Goal: Register for event/course

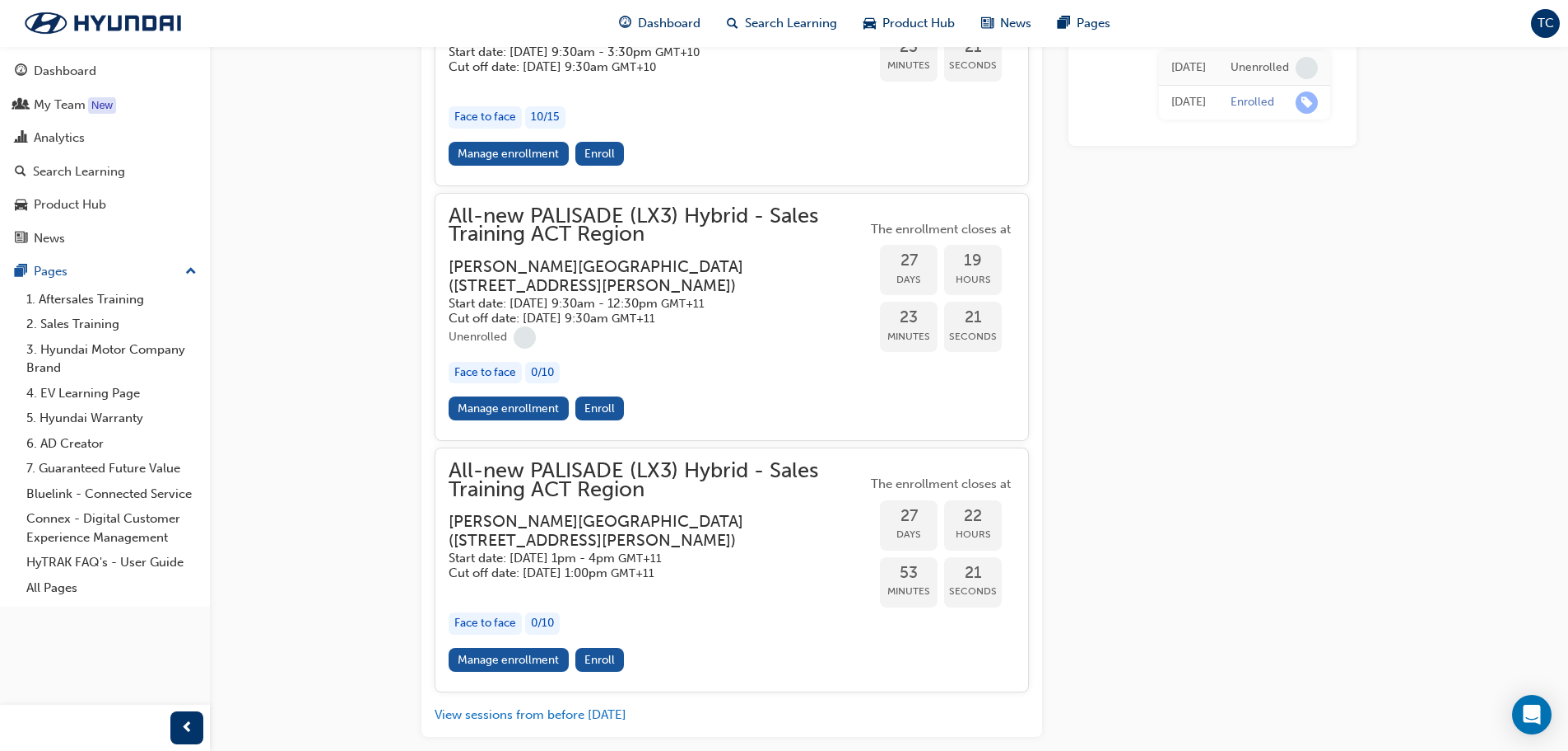
scroll to position [4381, 0]
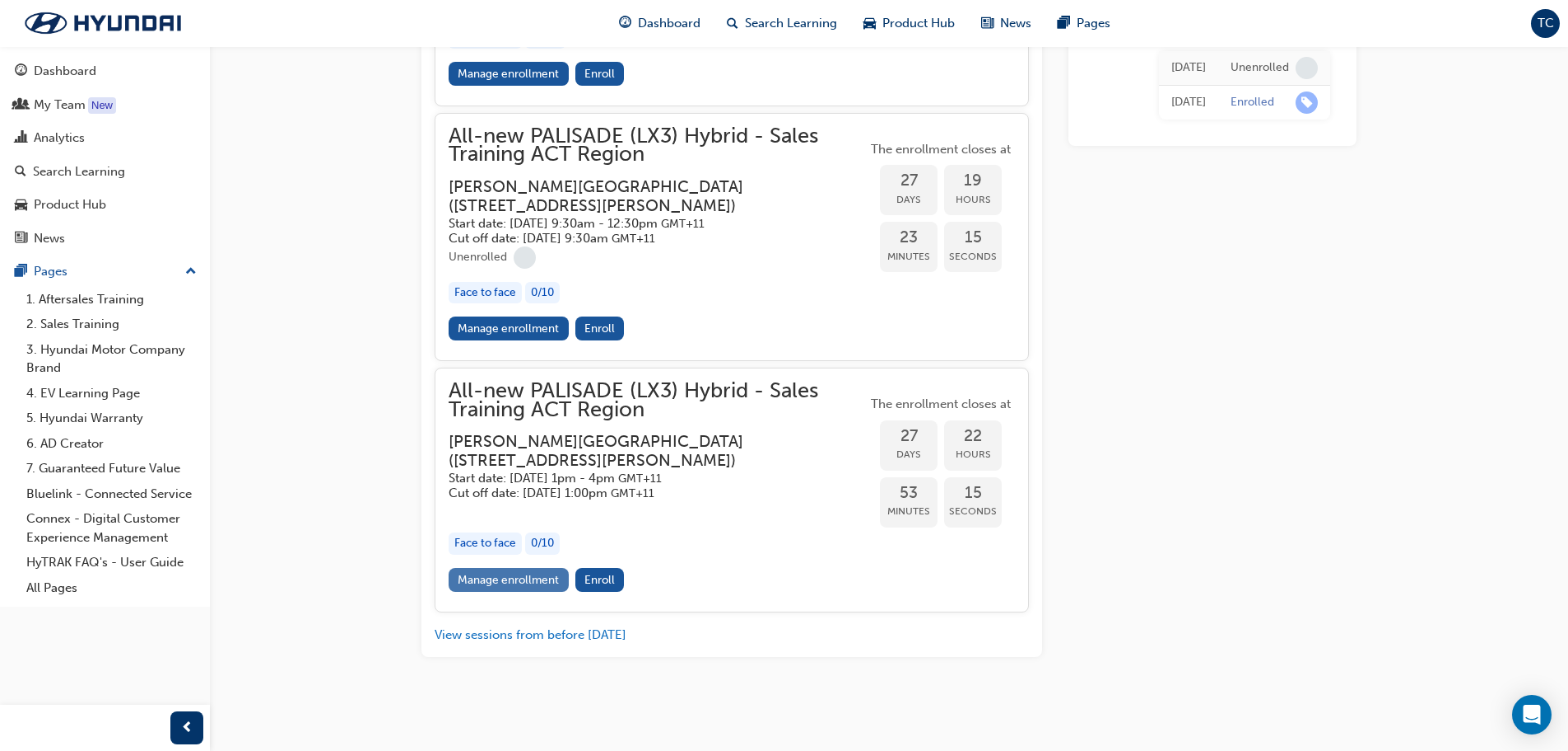
click at [536, 580] on link "Manage enrollment" at bounding box center [508, 579] width 120 height 24
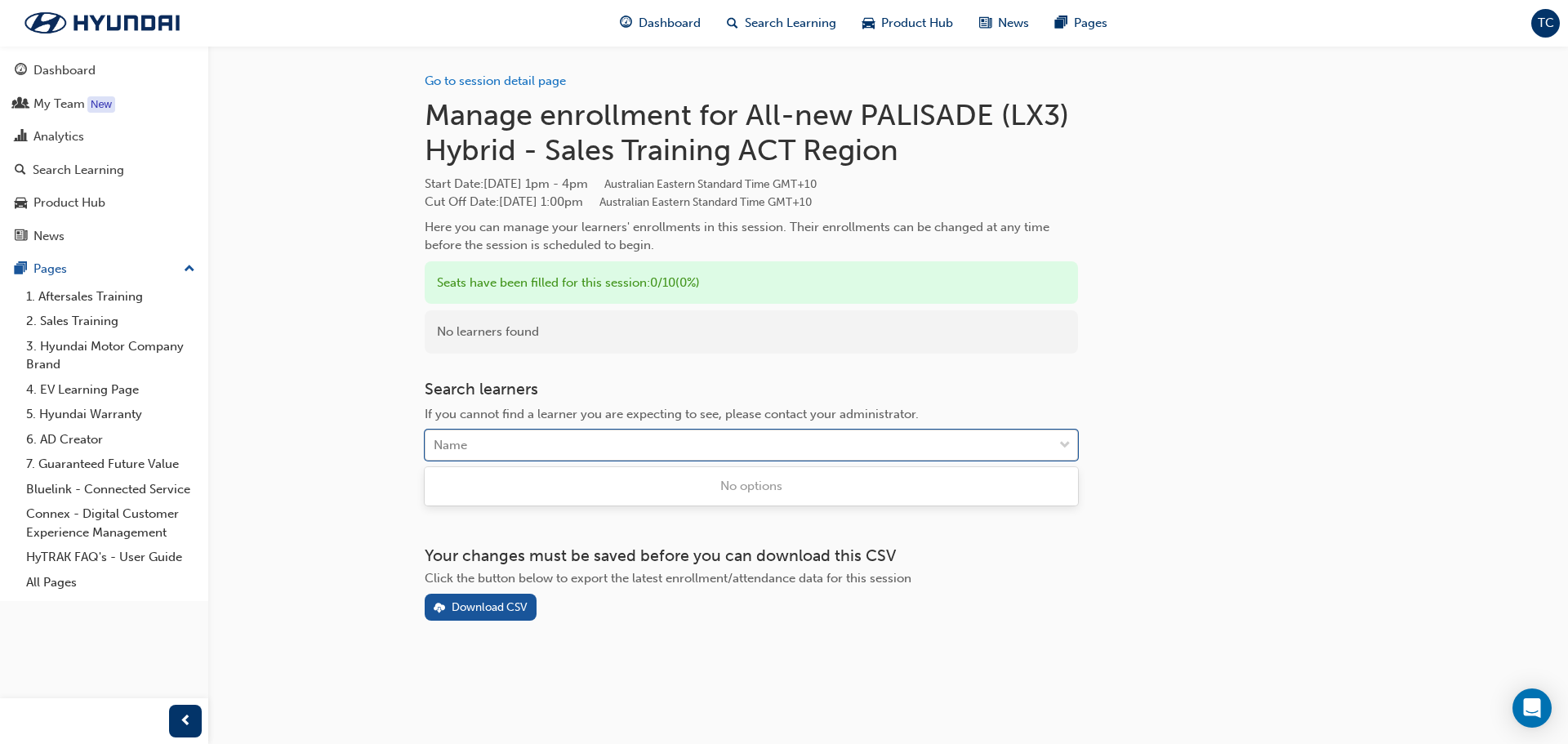
click at [761, 436] on div "Name" at bounding box center [739, 445] width 627 height 29
type input "j"
drag, startPoint x: 761, startPoint y: 436, endPoint x: 674, endPoint y: 472, distance: 94.2
click at [674, 472] on div "Search learners If you cannot find a learner you are expecting to see, please c…" at bounding box center [751, 436] width 654 height 115
type input "[PERSON_NAME]"
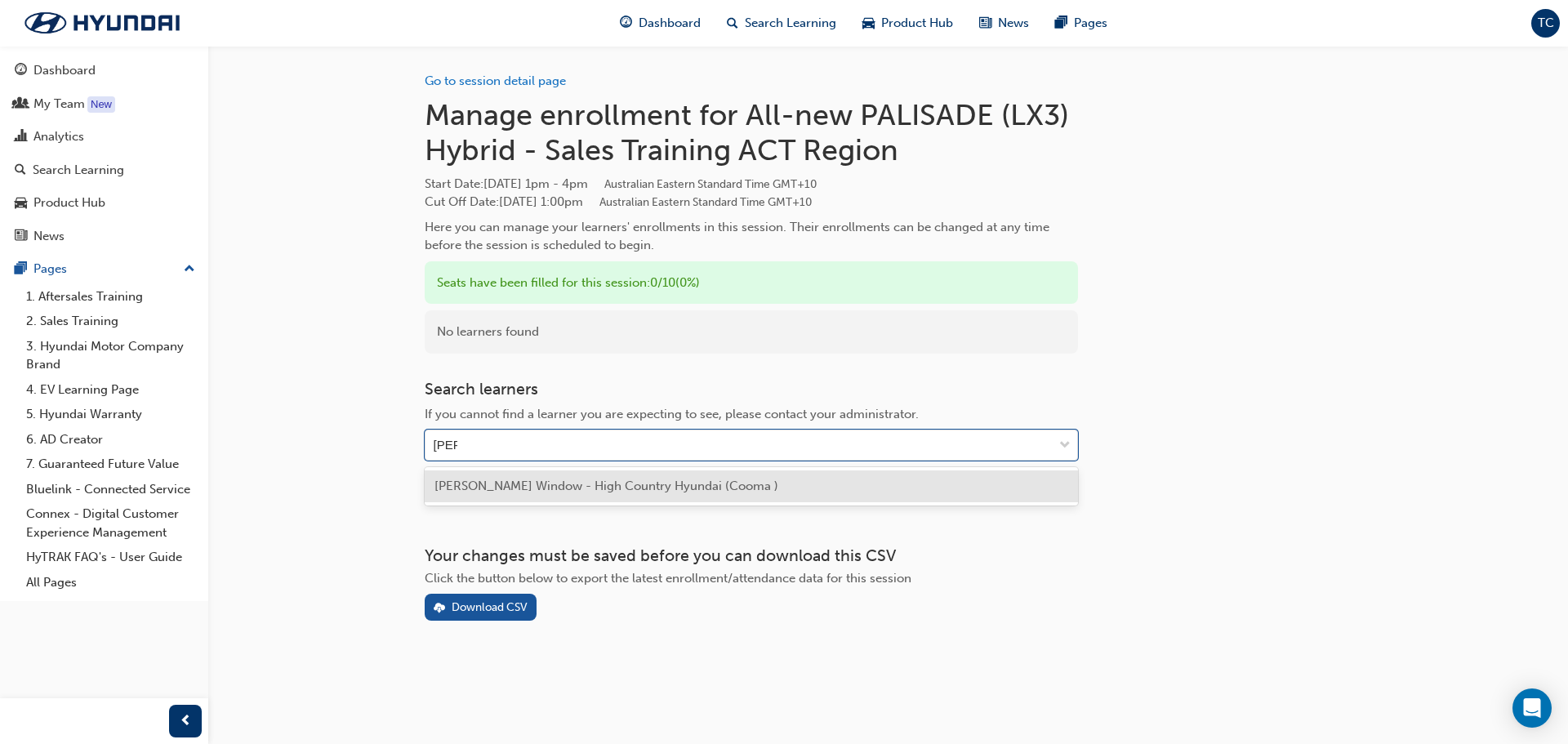
click at [639, 487] on span "[PERSON_NAME] Window - High Country Hyundai (Cooma )" at bounding box center [607, 486] width 344 height 15
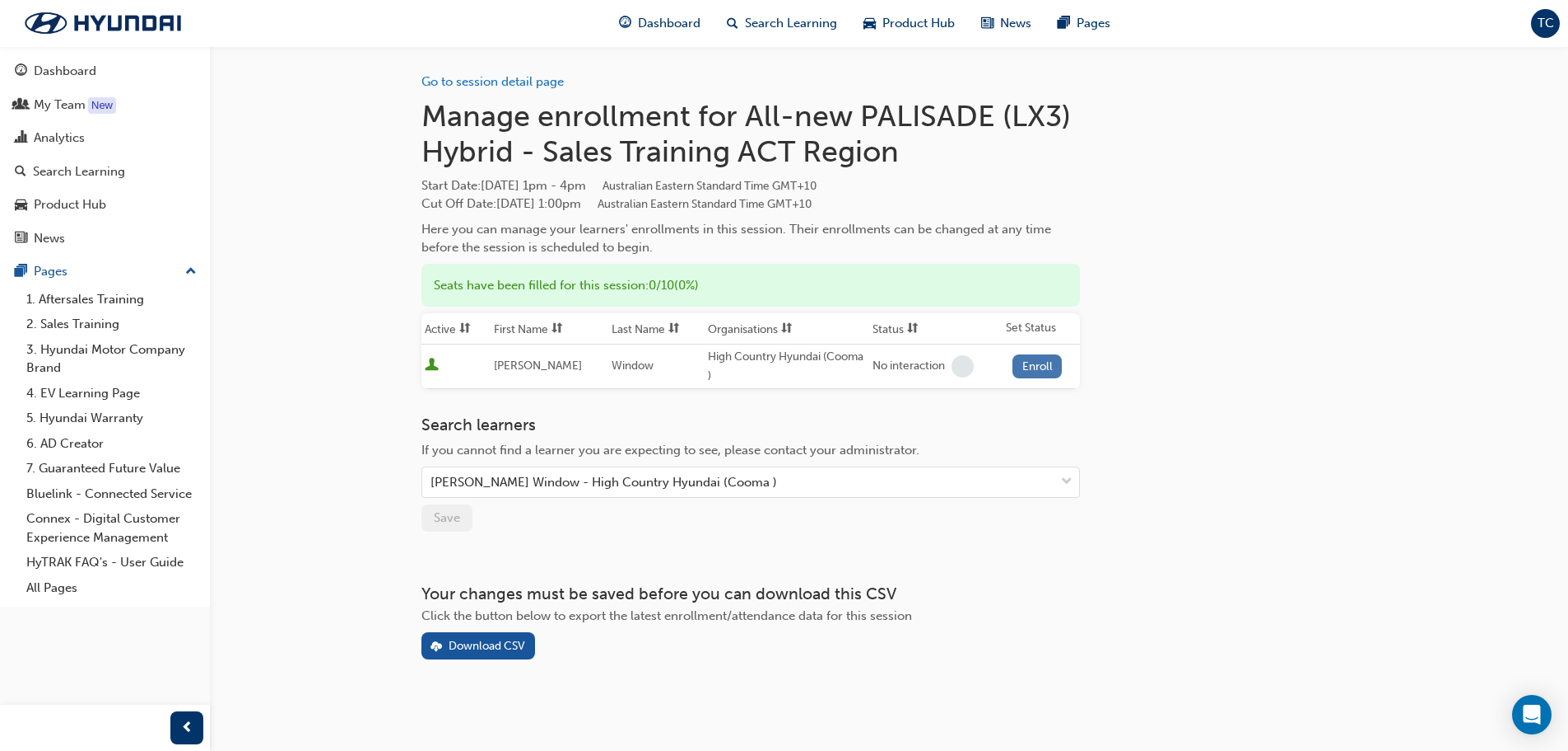
click at [1043, 366] on button "Enroll" at bounding box center [1037, 365] width 49 height 24
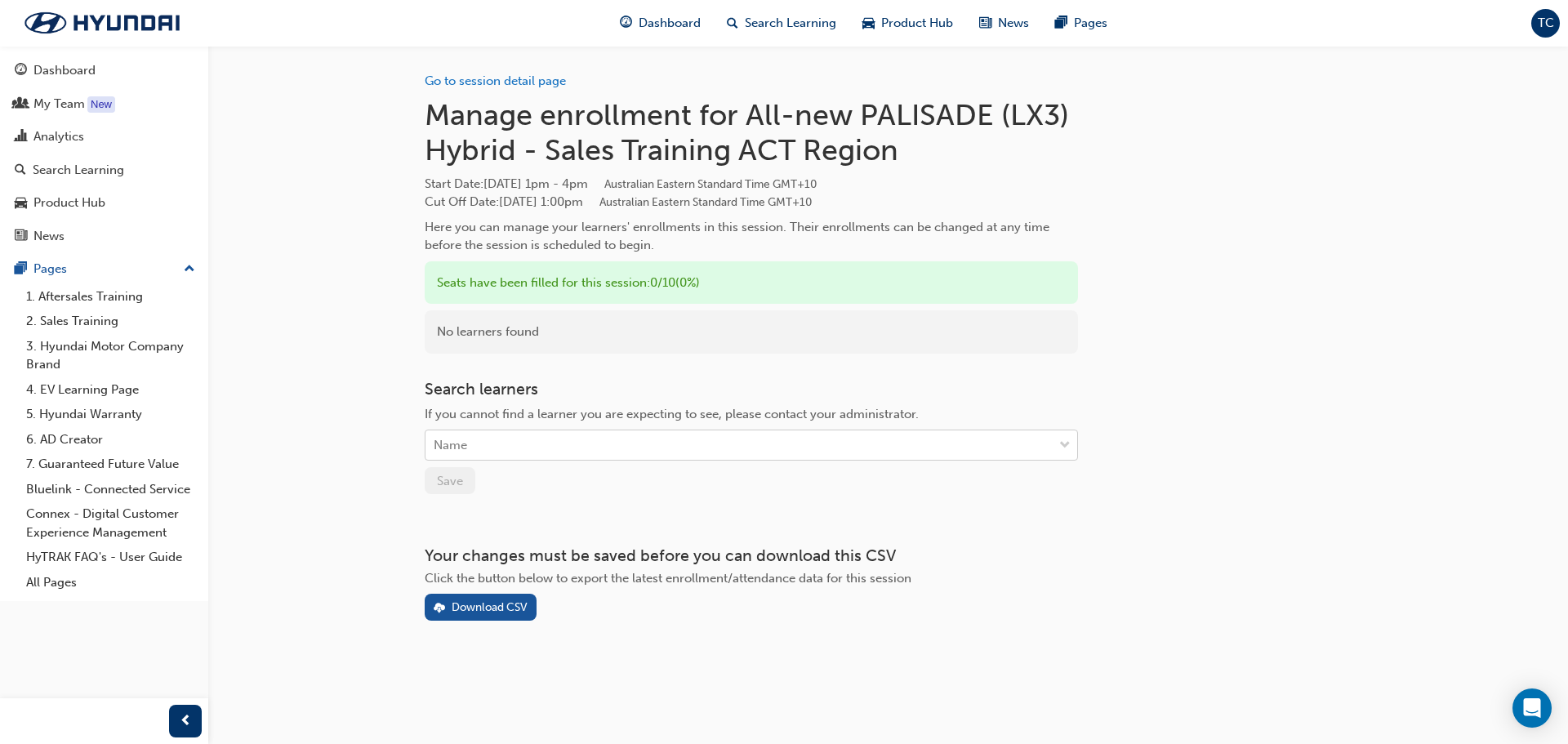
click at [539, 446] on div "Name" at bounding box center [739, 445] width 627 height 29
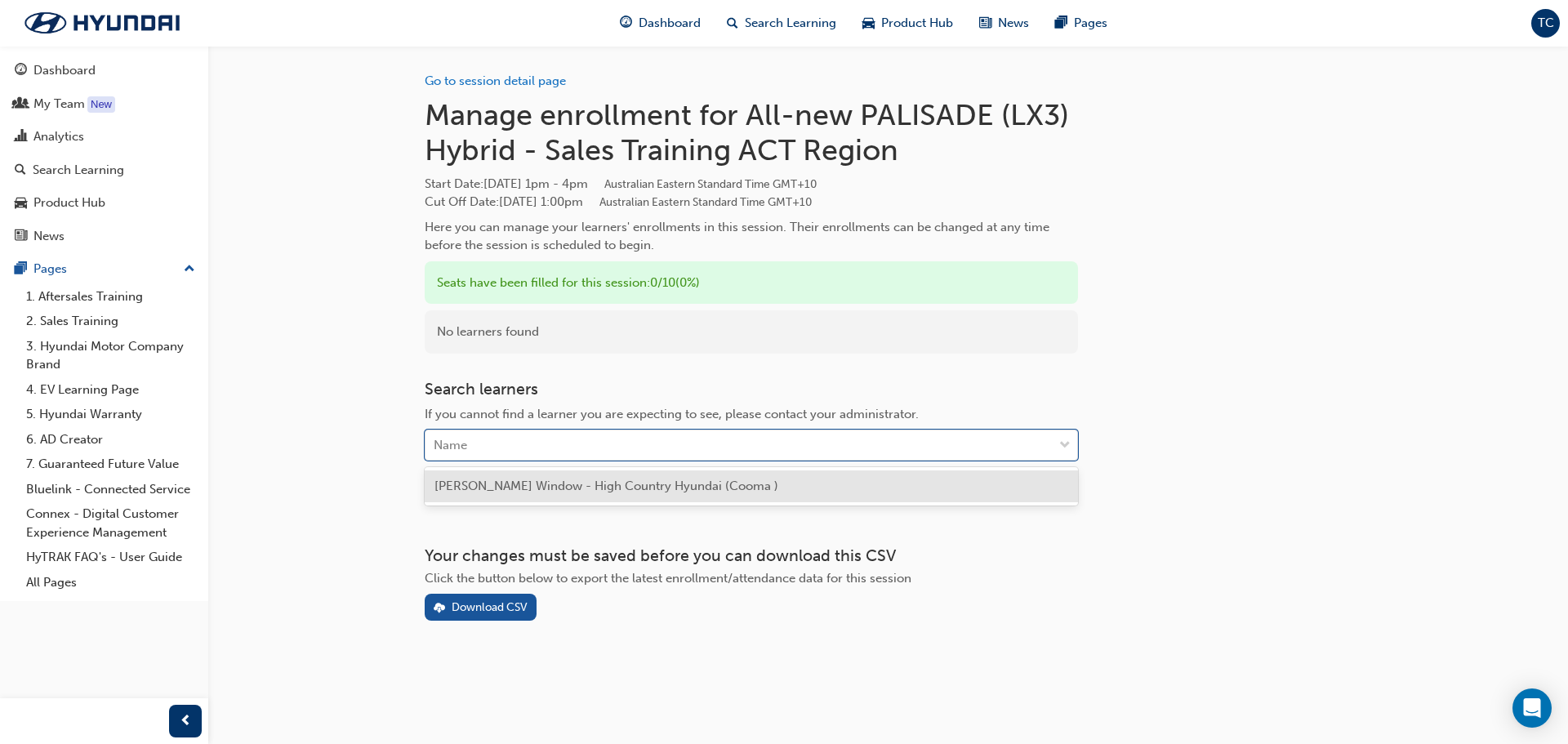
click at [529, 494] on div "[PERSON_NAME] Window - High Country Hyundai (Cooma )" at bounding box center [751, 486] width 654 height 32
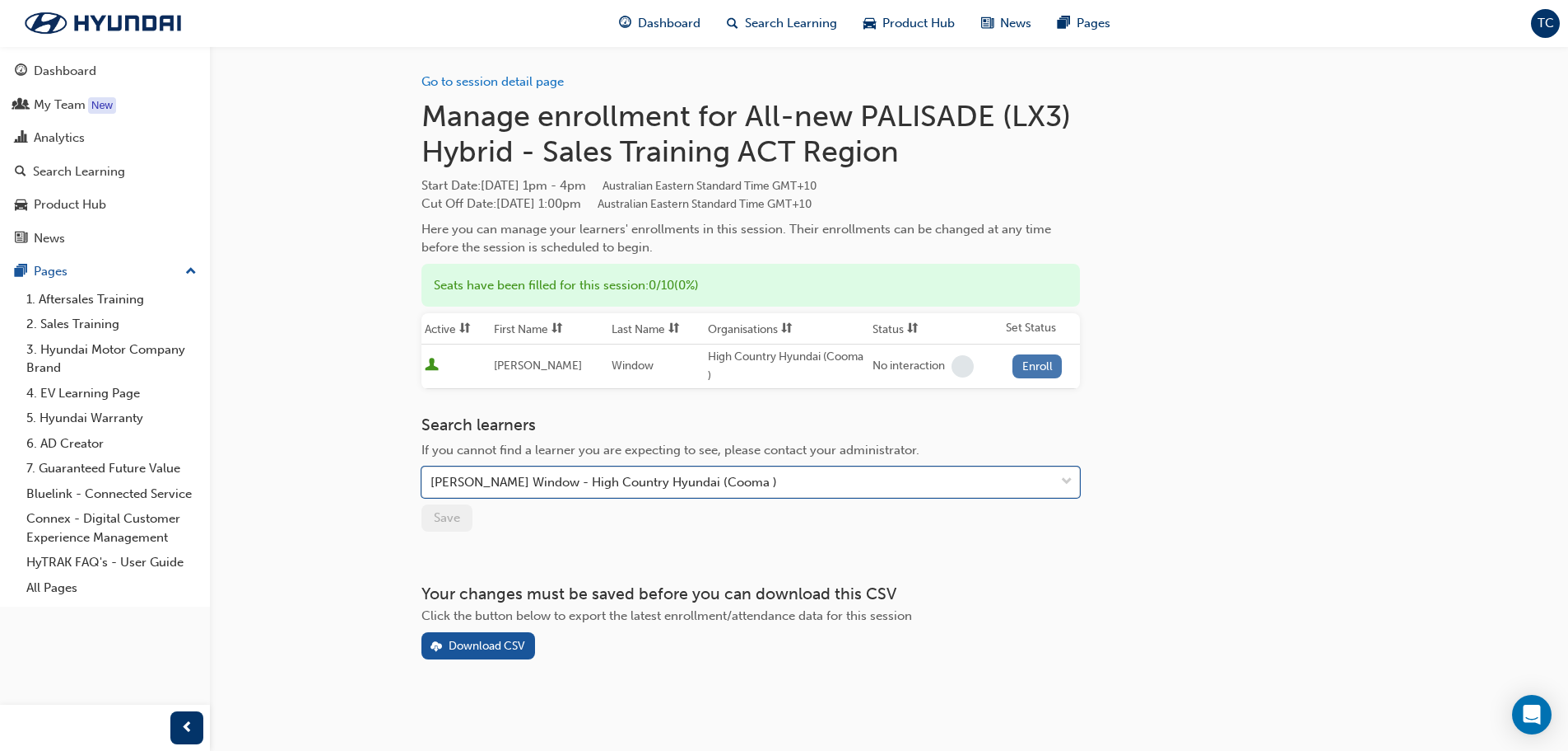
click at [1027, 373] on button "Enroll" at bounding box center [1037, 365] width 49 height 24
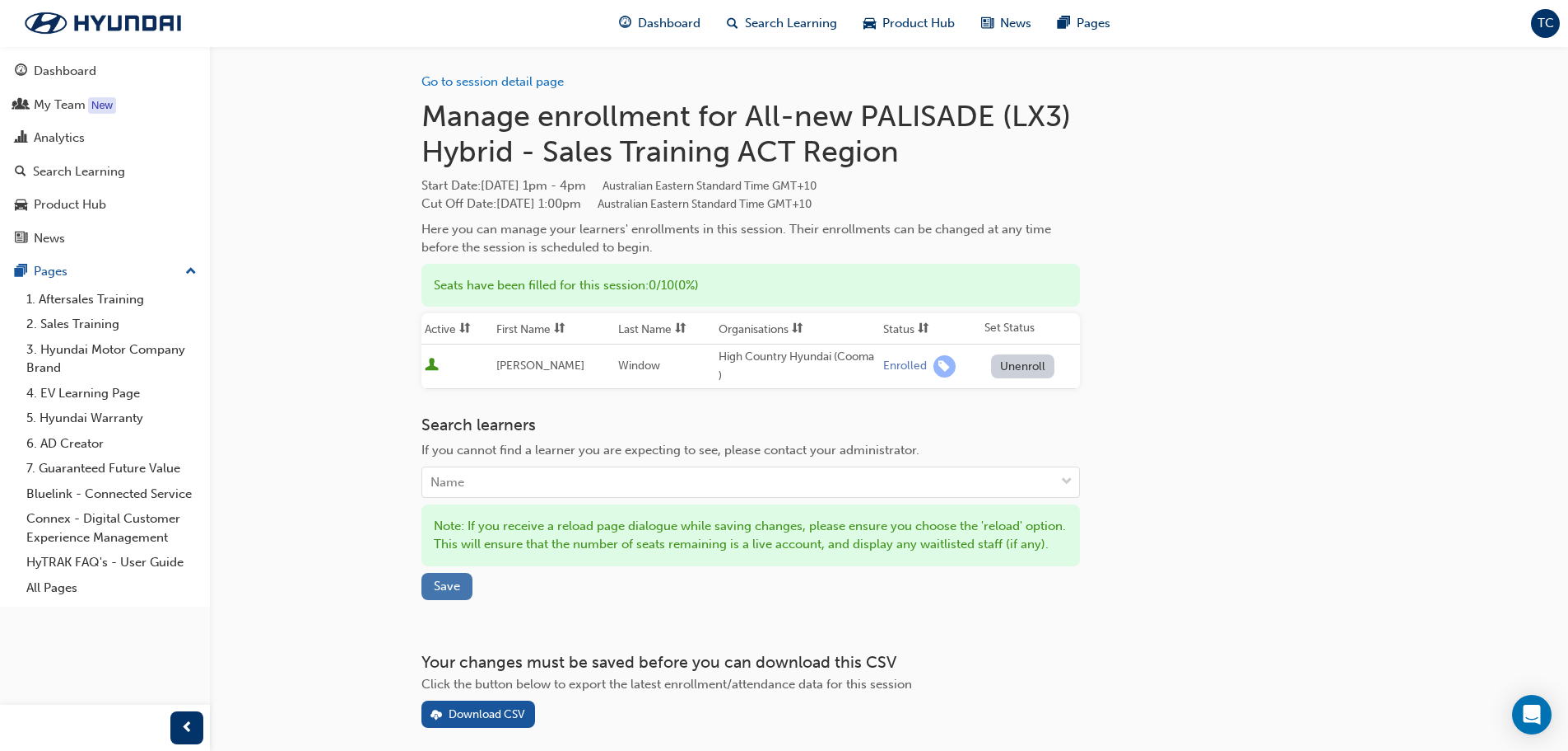
click at [449, 591] on button "Save" at bounding box center [447, 586] width 51 height 27
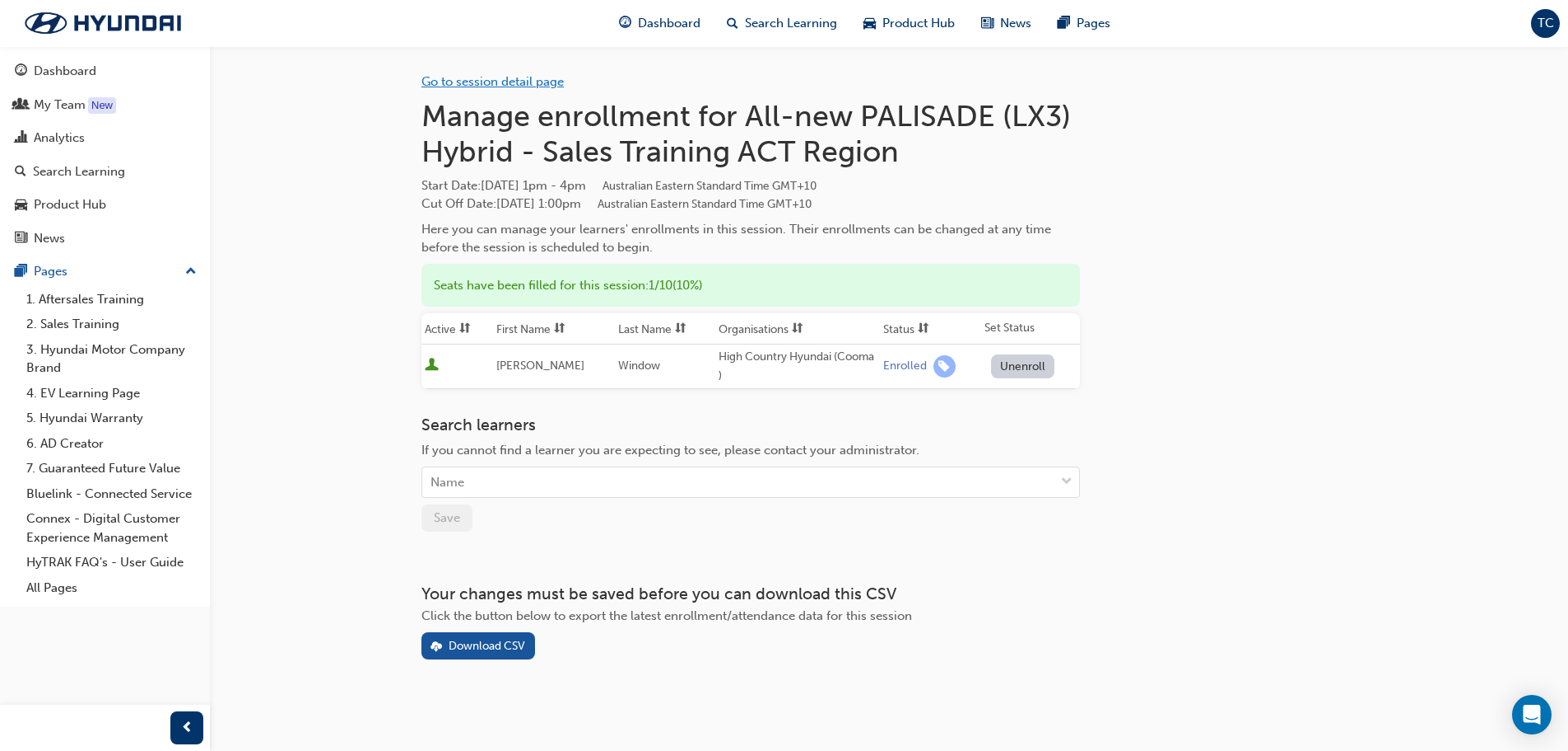
click at [505, 87] on link "Go to session detail page" at bounding box center [492, 82] width 142 height 15
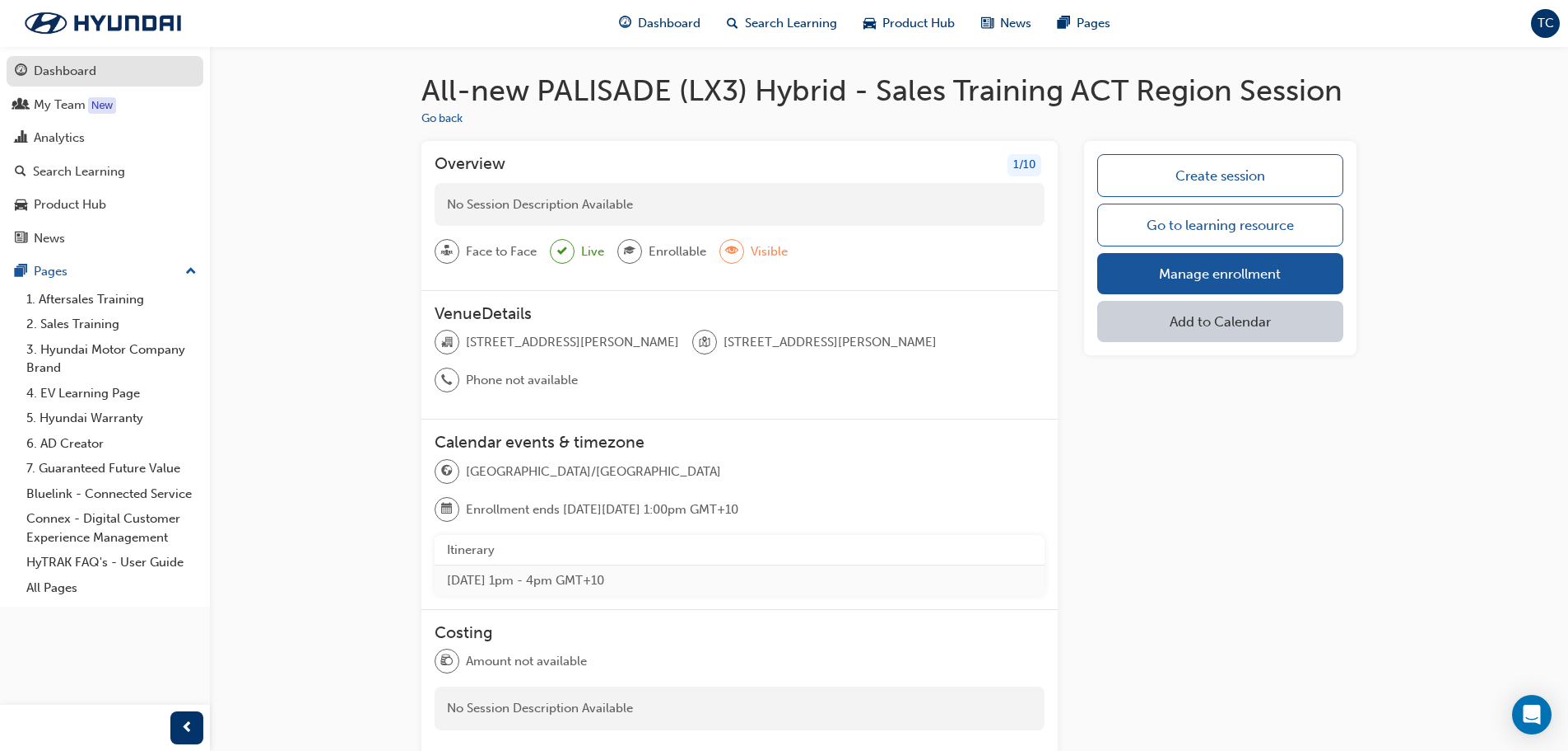
click at [97, 74] on div "Dashboard" at bounding box center [105, 72] width 180 height 21
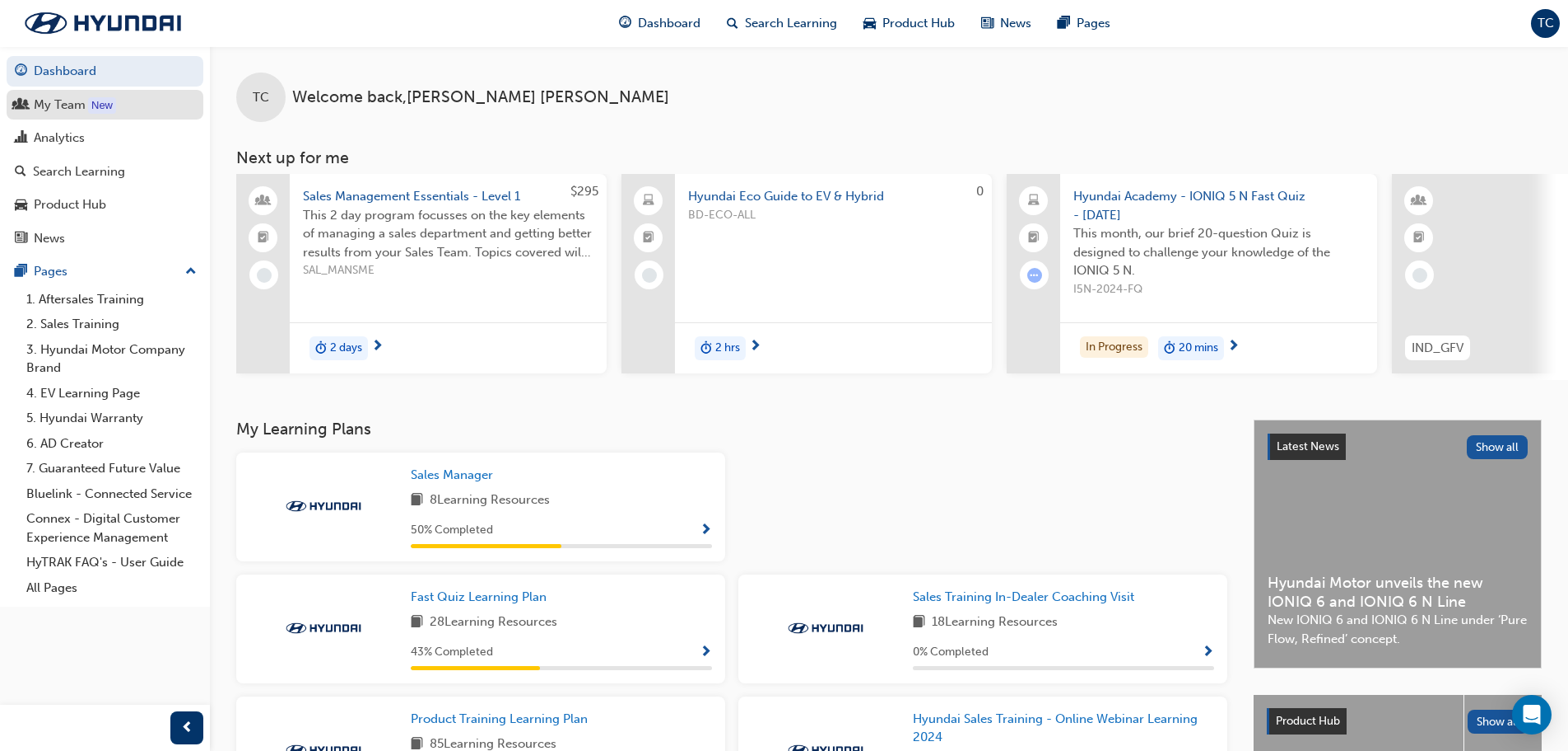
click at [63, 103] on div "My Team" at bounding box center [59, 105] width 52 height 19
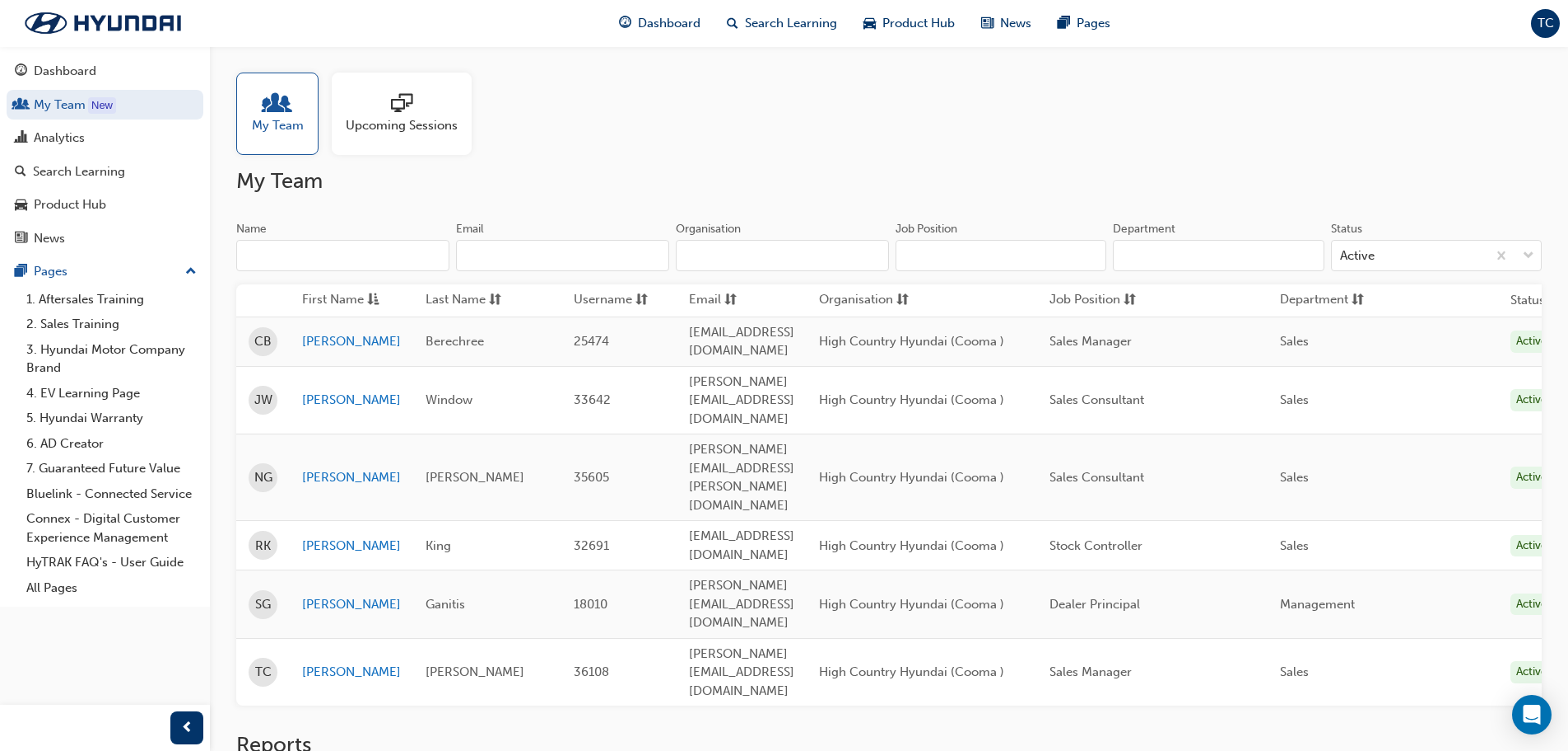
scroll to position [0, 133]
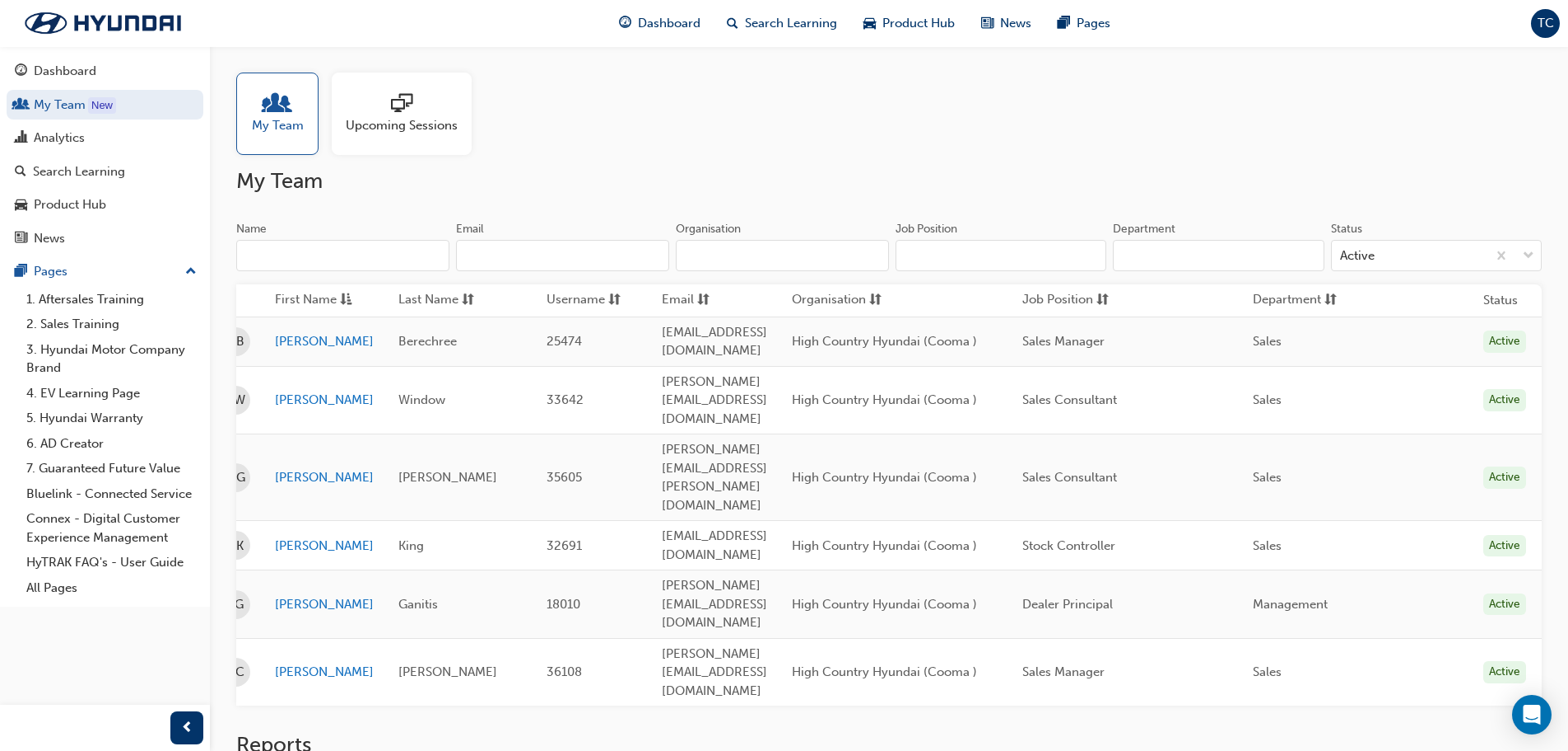
click at [932, 731] on h2 "Reports" at bounding box center [889, 744] width 1306 height 26
drag, startPoint x: 930, startPoint y: 561, endPoint x: 887, endPoint y: 561, distance: 43.0
click at [887, 638] on td "High Country Hyundai (Cooma )" at bounding box center [895, 672] width 231 height 68
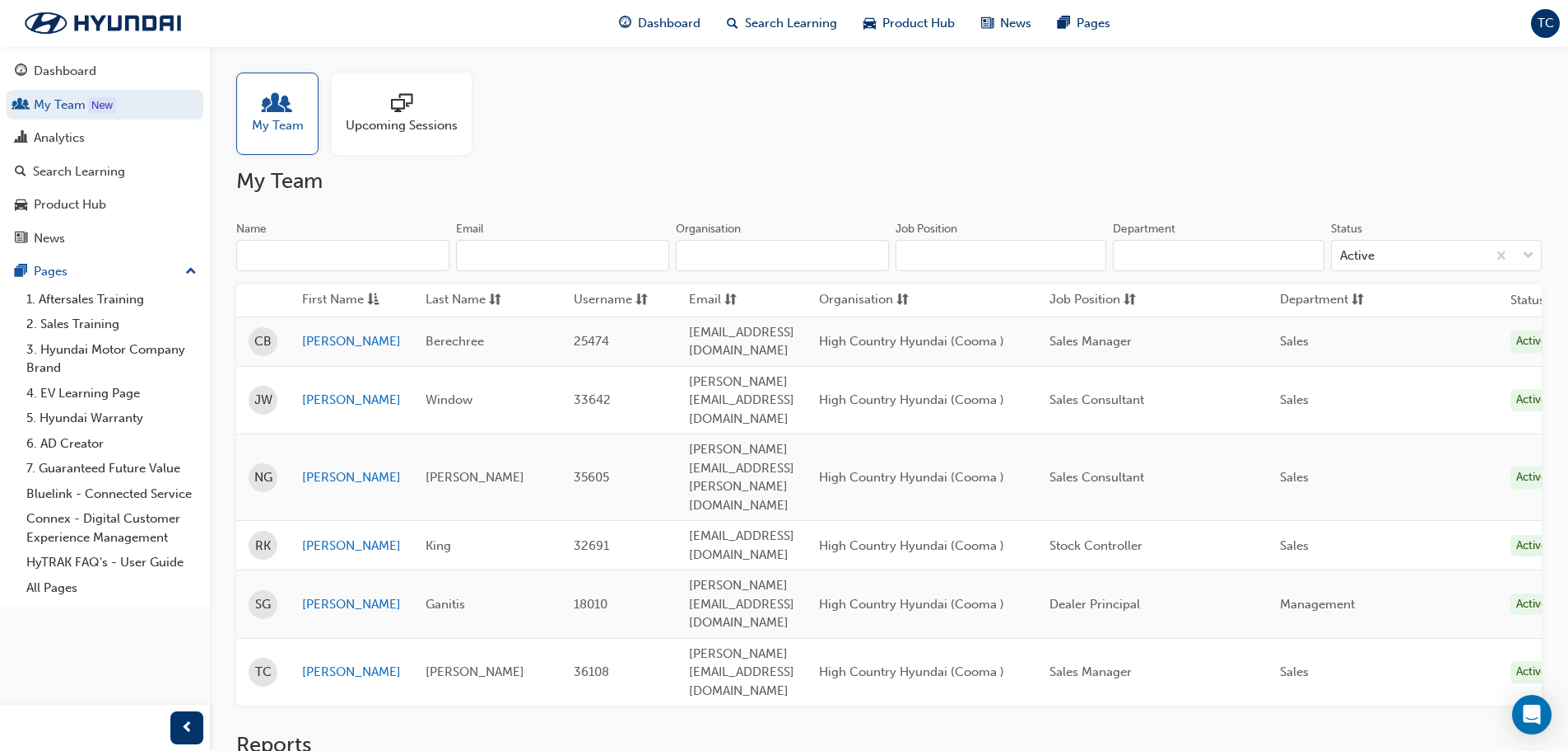
click at [729, 731] on h2 "Reports" at bounding box center [889, 744] width 1306 height 26
click at [256, 108] on div at bounding box center [277, 105] width 52 height 23
